Goal: Information Seeking & Learning: Learn about a topic

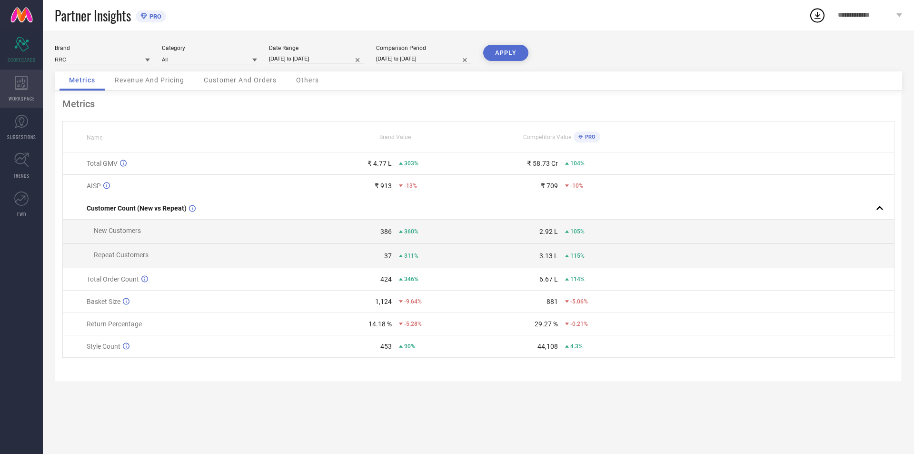
click at [20, 83] on icon at bounding box center [21, 83] width 13 height 14
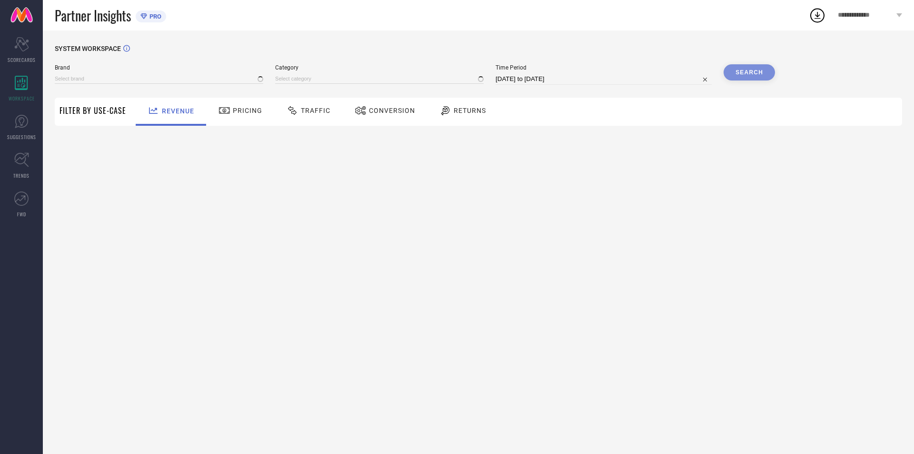
type input "RRC"
type input "All"
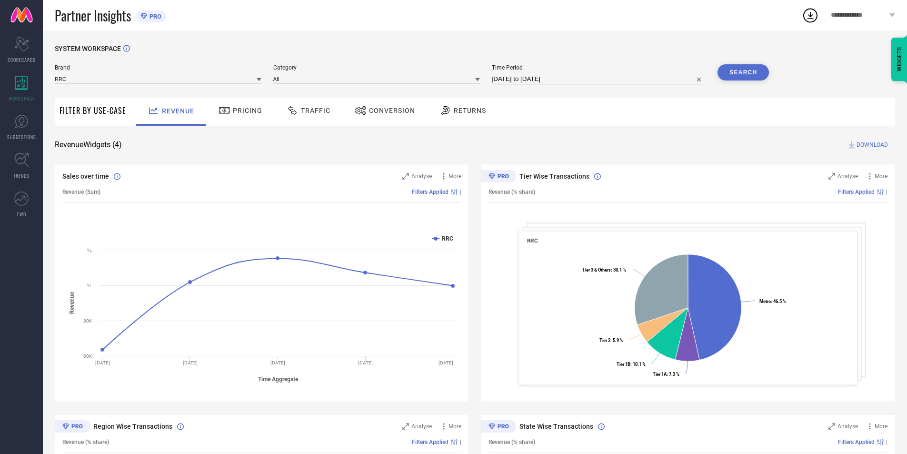
click at [457, 110] on span "Returns" at bounding box center [470, 111] width 32 height 8
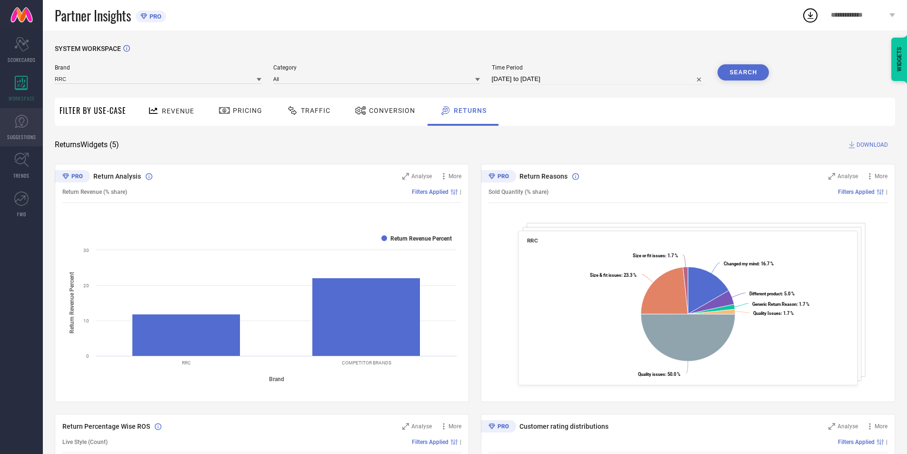
click at [13, 134] on span "SUGGESTIONS" at bounding box center [21, 136] width 29 height 7
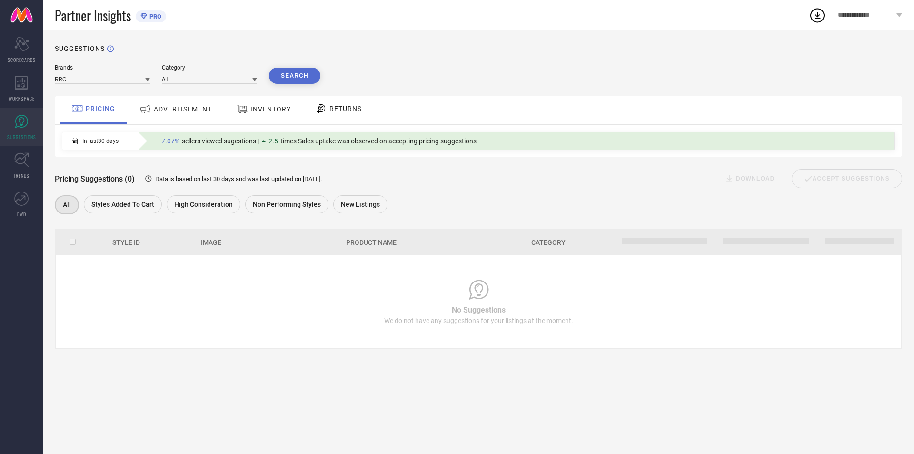
click at [267, 107] on span "INVENTORY" at bounding box center [270, 109] width 40 height 8
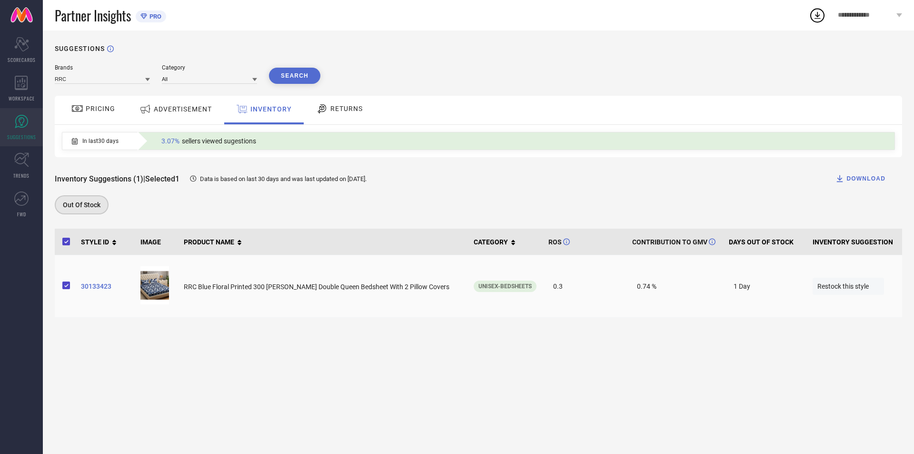
click at [852, 288] on span "Restock this style" at bounding box center [848, 286] width 71 height 17
click at [817, 288] on span "Restock this style" at bounding box center [848, 286] width 71 height 17
click at [494, 288] on span "Unisex-Bedsheets" at bounding box center [504, 286] width 53 height 7
drag, startPoint x: 838, startPoint y: 291, endPoint x: 815, endPoint y: 288, distance: 22.6
click at [831, 289] on span "Restock this style" at bounding box center [848, 286] width 71 height 17
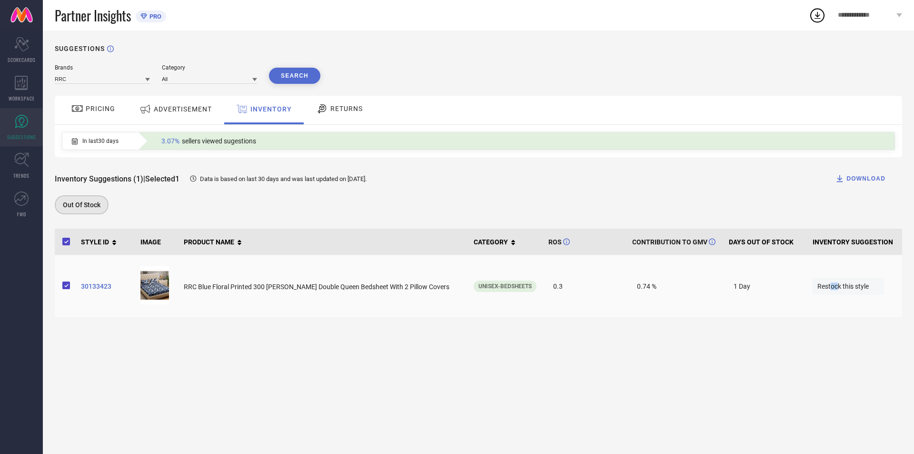
click at [830, 286] on span "Restock this style" at bounding box center [848, 286] width 71 height 17
click at [202, 119] on div "ADVERTISEMENT" at bounding box center [176, 110] width 96 height 29
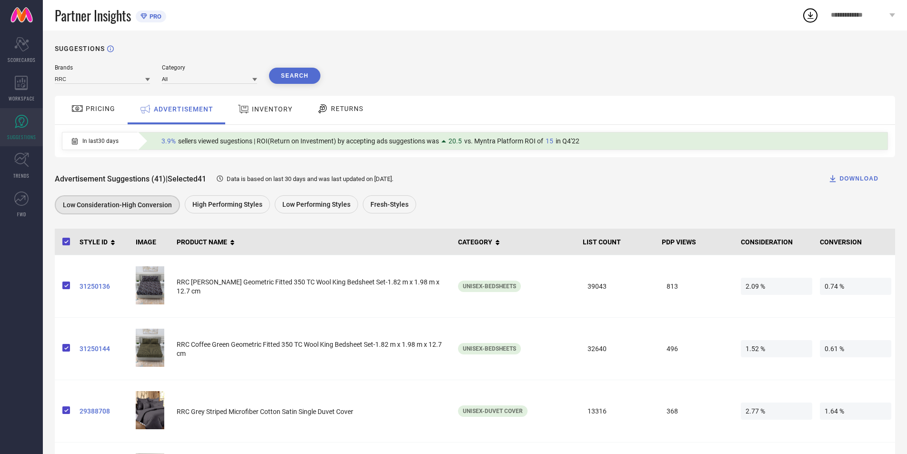
click at [109, 109] on span "PRICING" at bounding box center [101, 109] width 30 height 8
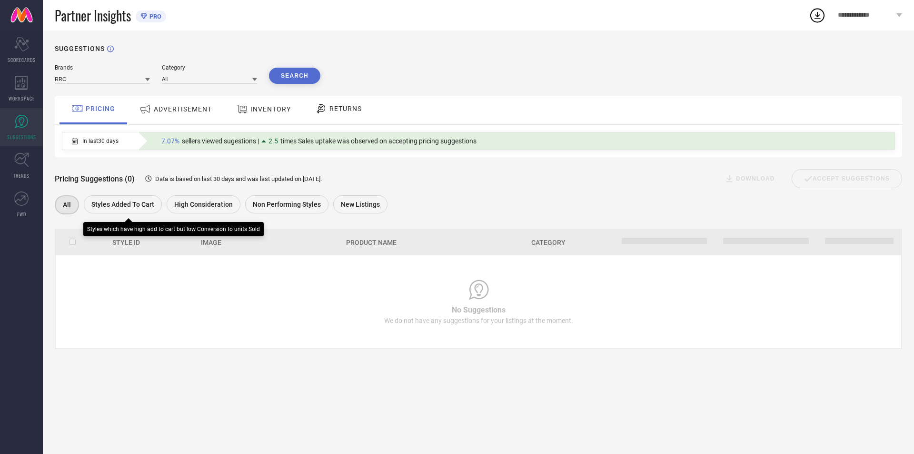
click at [126, 208] on span "Styles Added To Cart" at bounding box center [122, 204] width 63 height 8
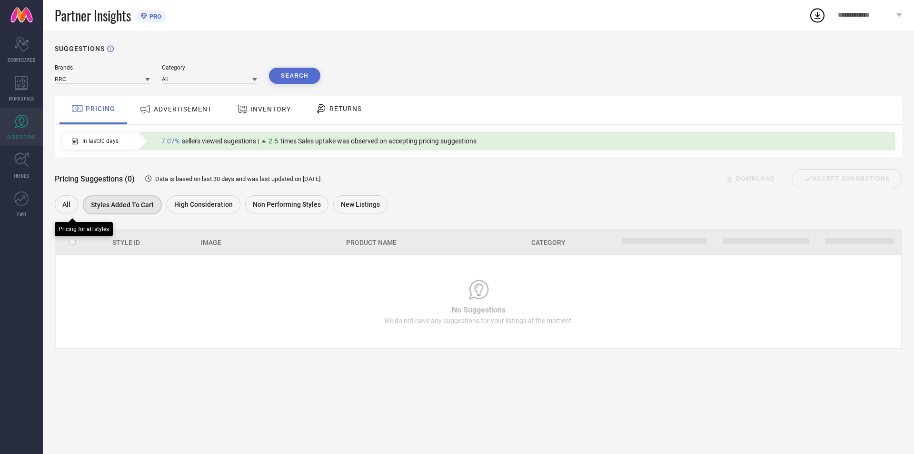
click at [62, 208] on div "All" at bounding box center [66, 204] width 23 height 18
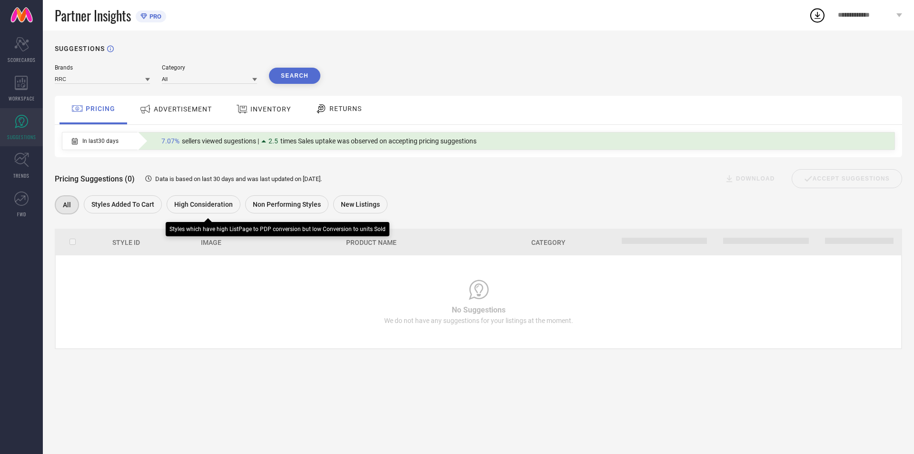
click at [218, 207] on span "High Consideration" at bounding box center [203, 204] width 59 height 8
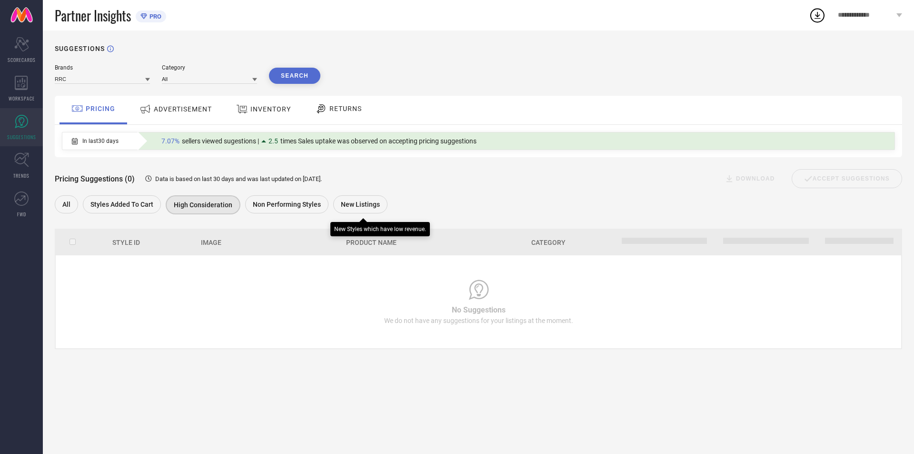
click at [367, 206] on span "New Listings" at bounding box center [360, 204] width 39 height 8
click at [23, 200] on icon at bounding box center [21, 198] width 14 height 14
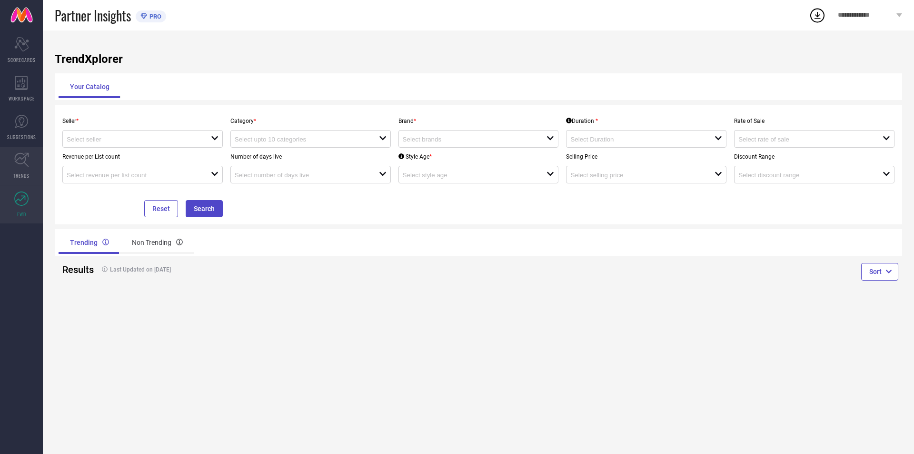
click at [20, 159] on icon at bounding box center [21, 159] width 15 height 15
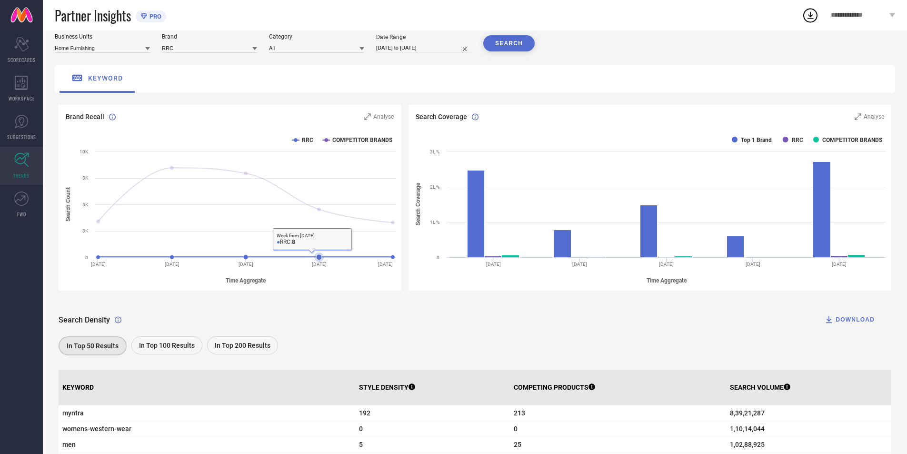
scroll to position [48, 0]
